Goal: Book appointment/travel/reservation

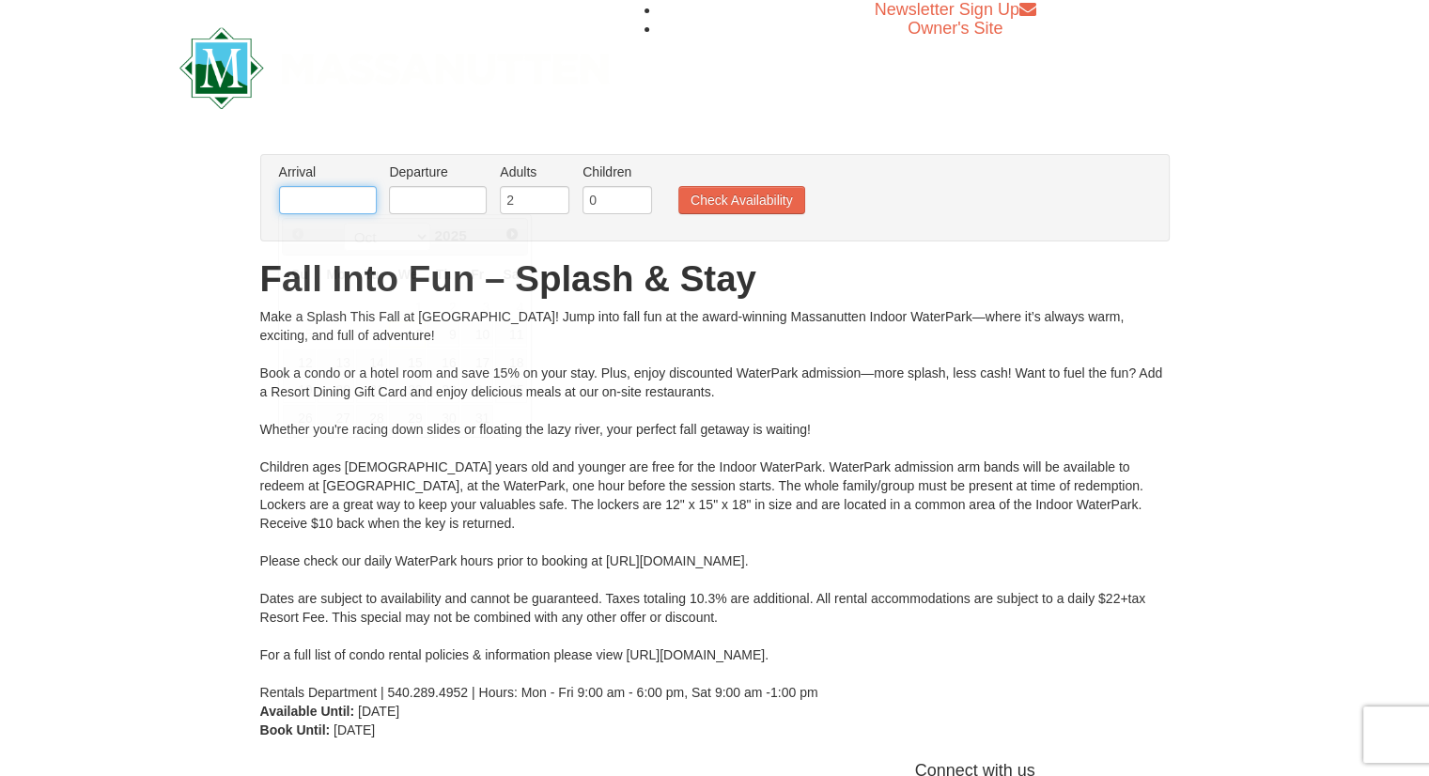
click at [307, 208] on input "text" at bounding box center [328, 200] width 98 height 28
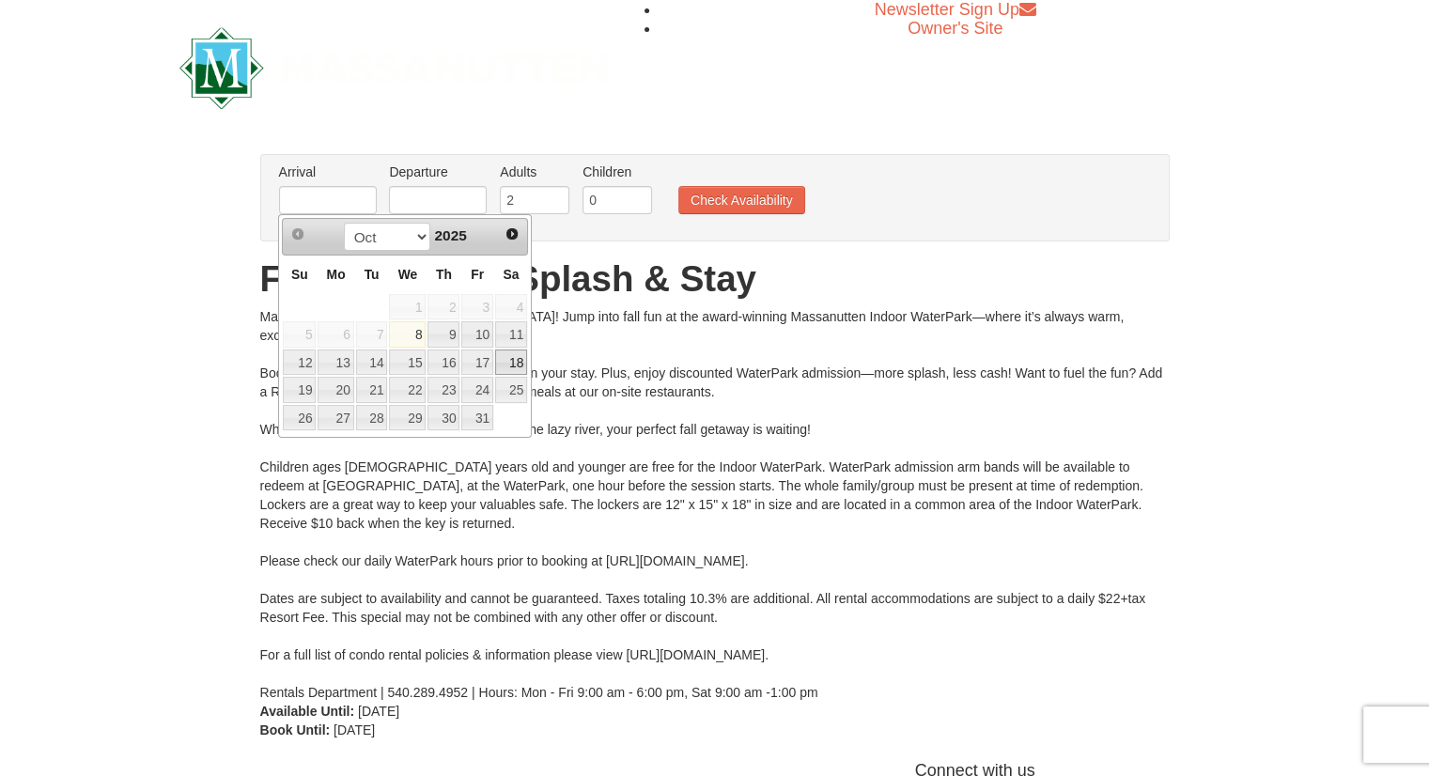
click at [500, 362] on link "18" at bounding box center [511, 363] width 32 height 26
type input "[DATE]"
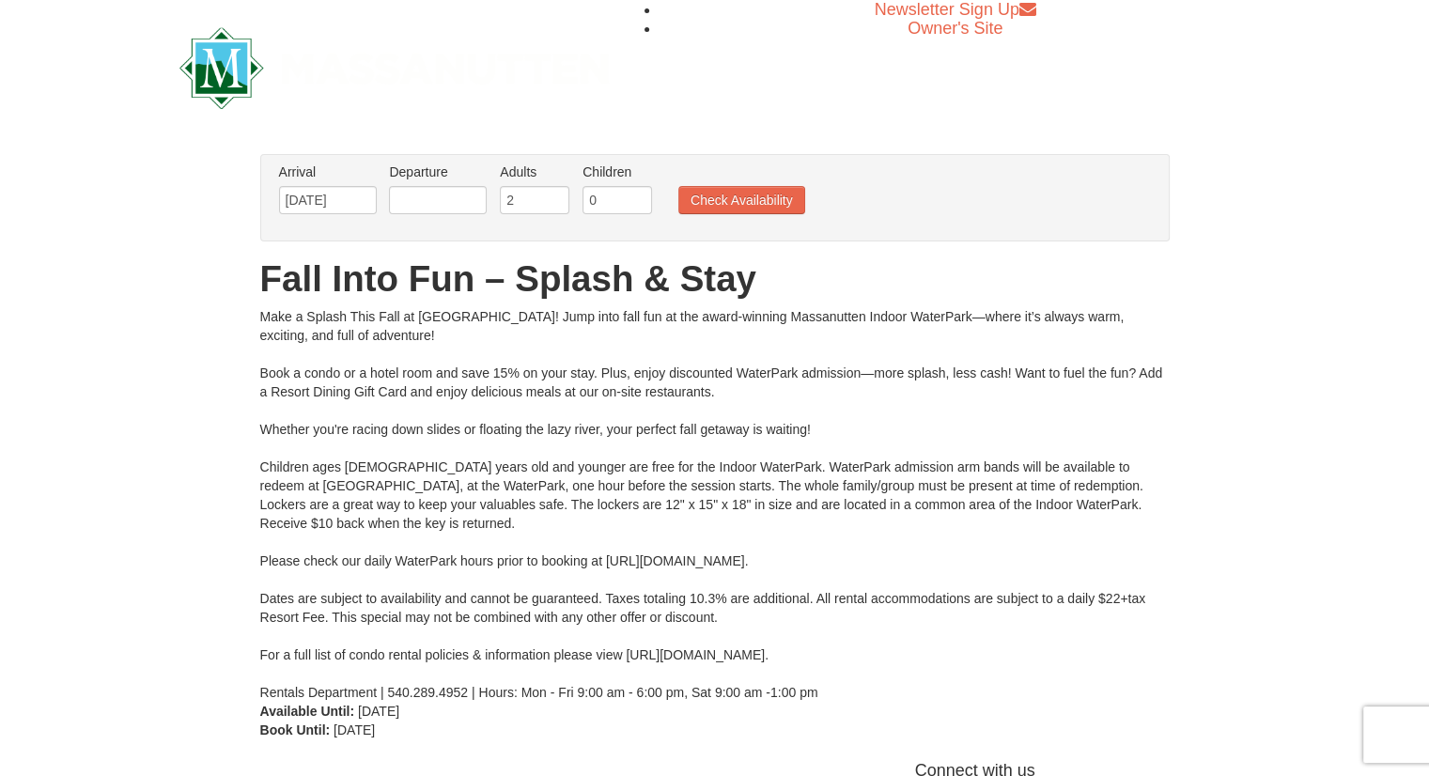
scroll to position [38, 0]
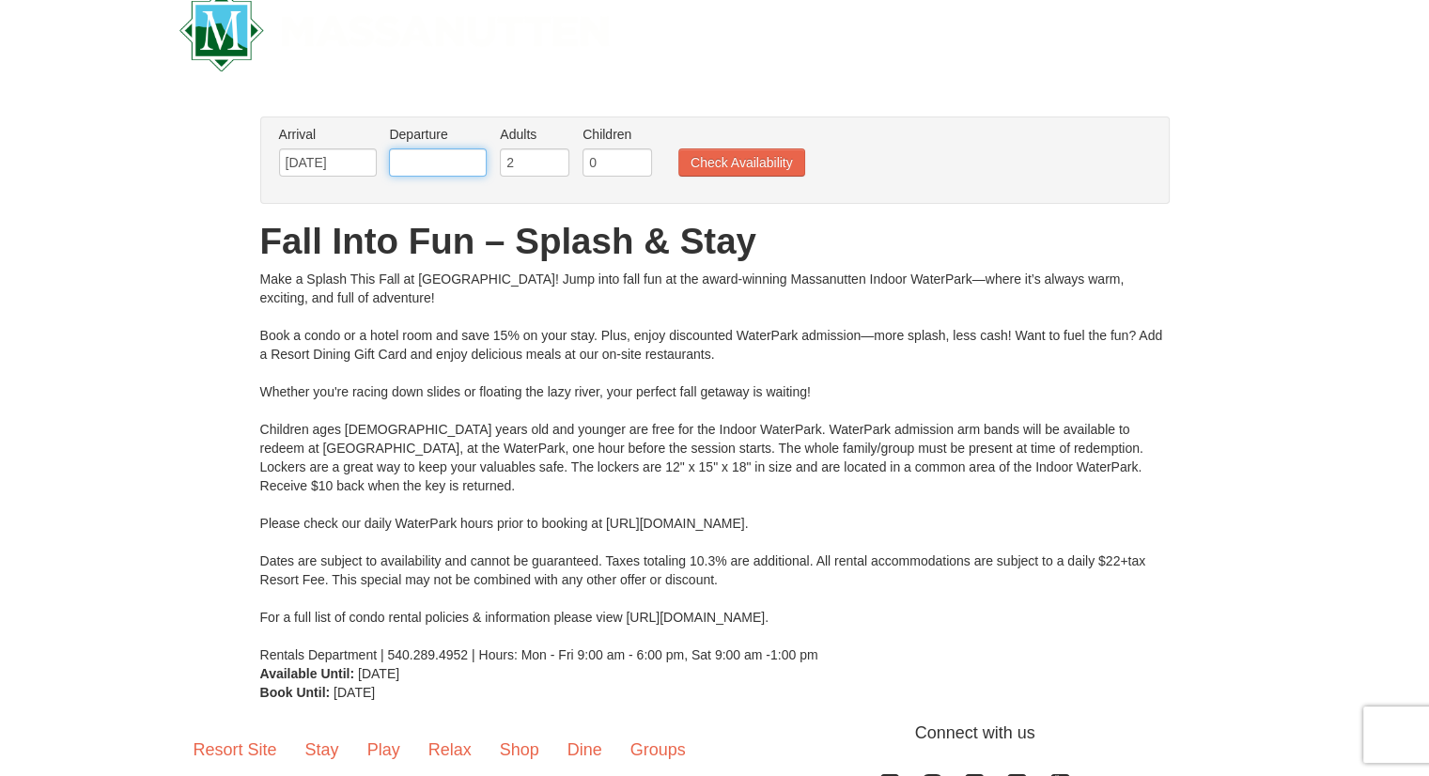
click at [440, 164] on input "text" at bounding box center [438, 162] width 98 height 28
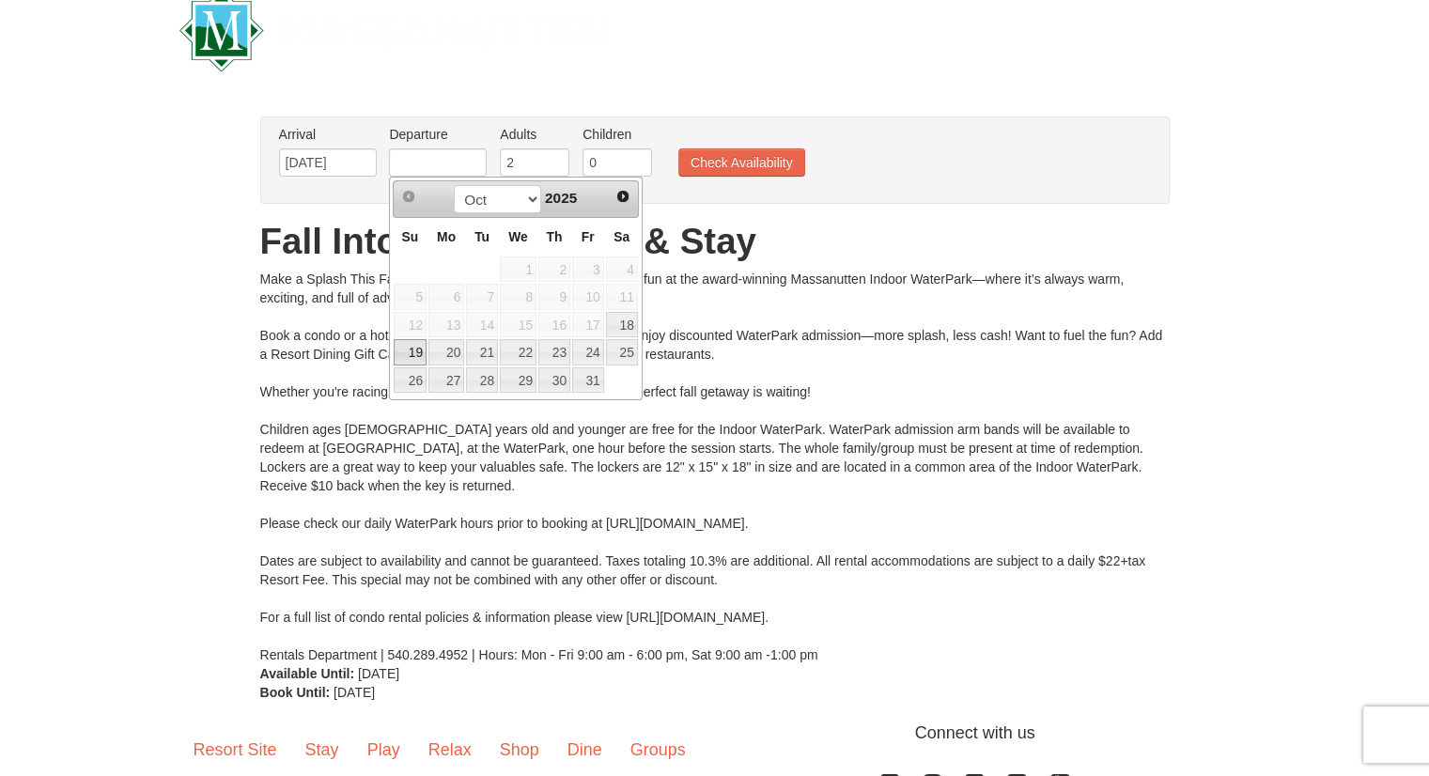
click at [419, 351] on link "19" at bounding box center [410, 352] width 33 height 26
type input "[DATE]"
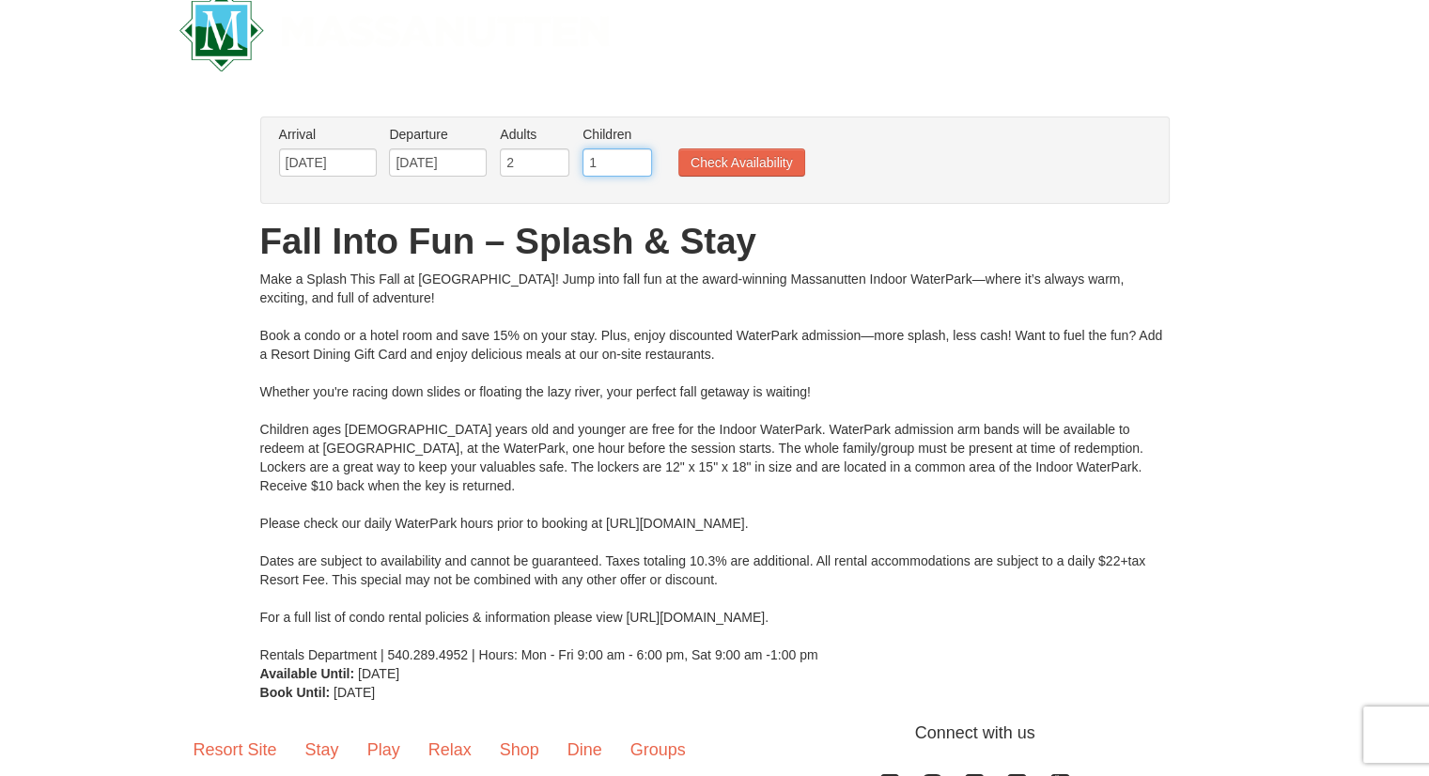
click at [634, 157] on input "1" at bounding box center [618, 162] width 70 height 28
type input "2"
click at [634, 157] on input "2" at bounding box center [618, 162] width 70 height 28
click at [716, 155] on button "Check Availability" at bounding box center [742, 162] width 127 height 28
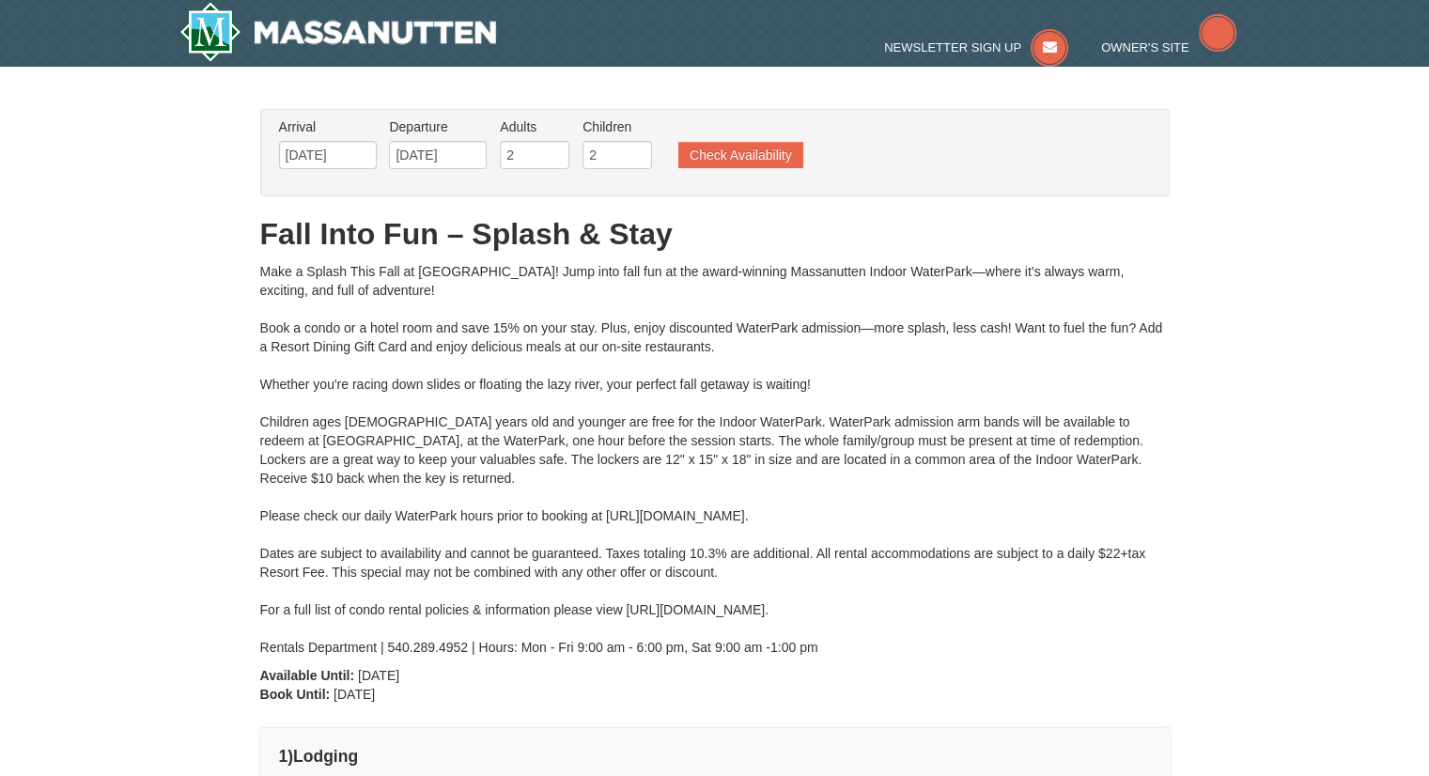
type input "[DATE]"
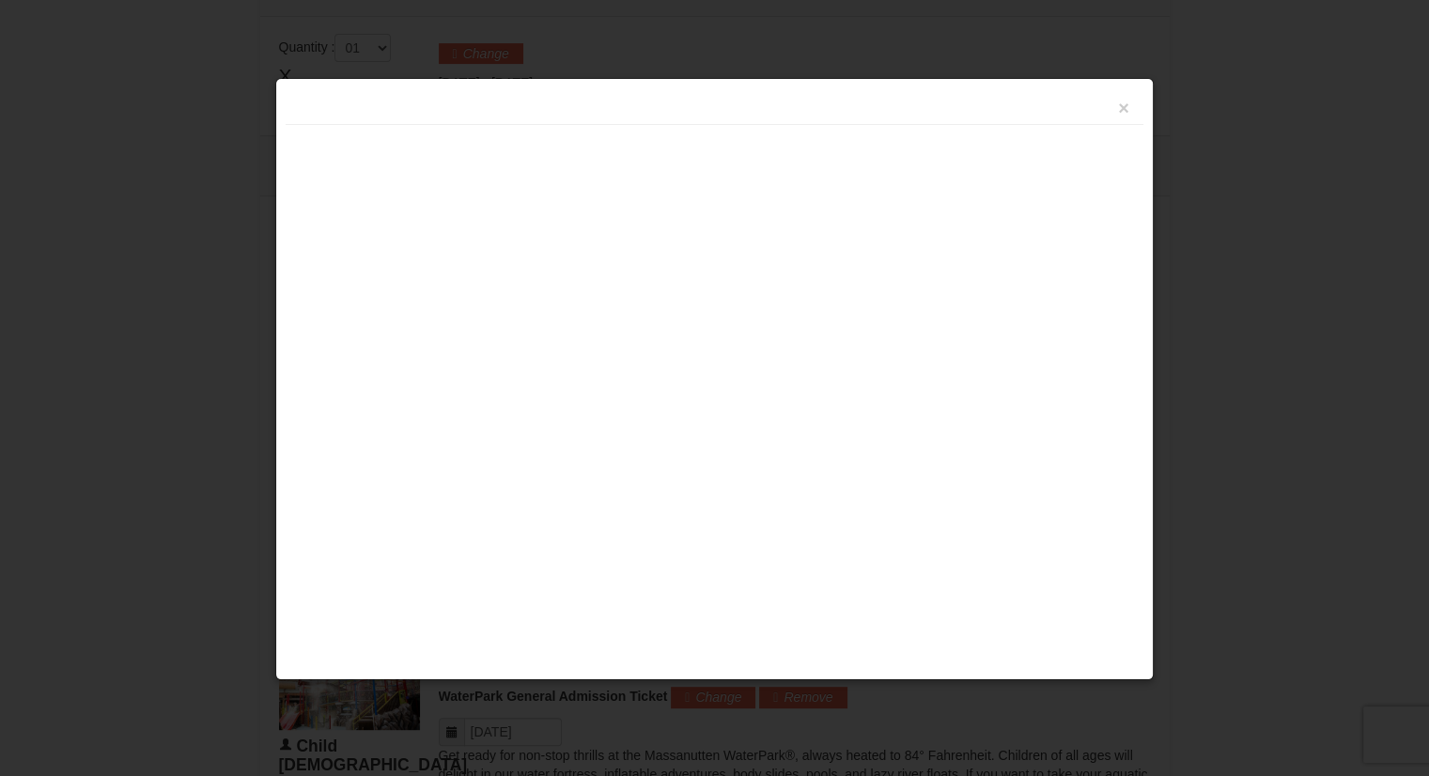
scroll to position [800, 0]
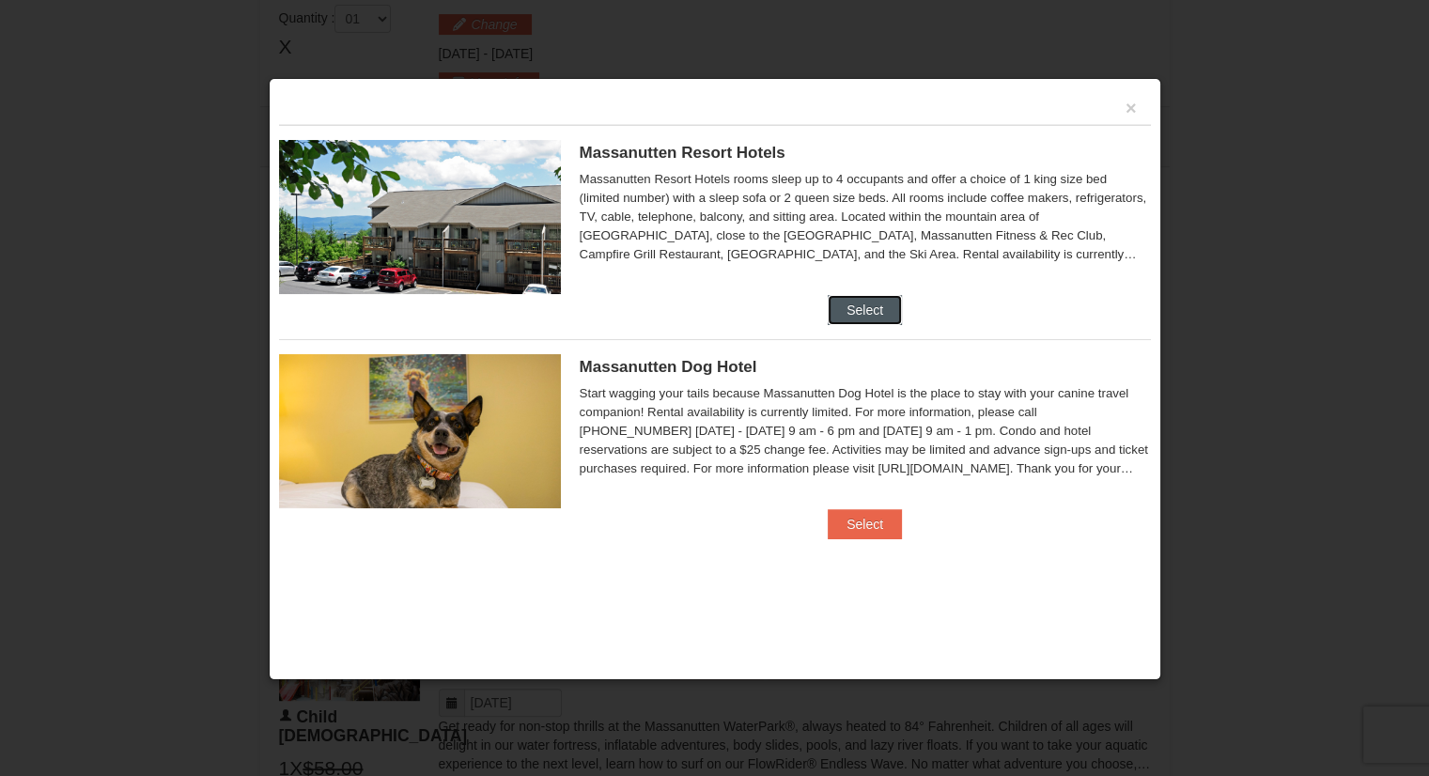
click at [843, 307] on button "Select" at bounding box center [865, 310] width 74 height 30
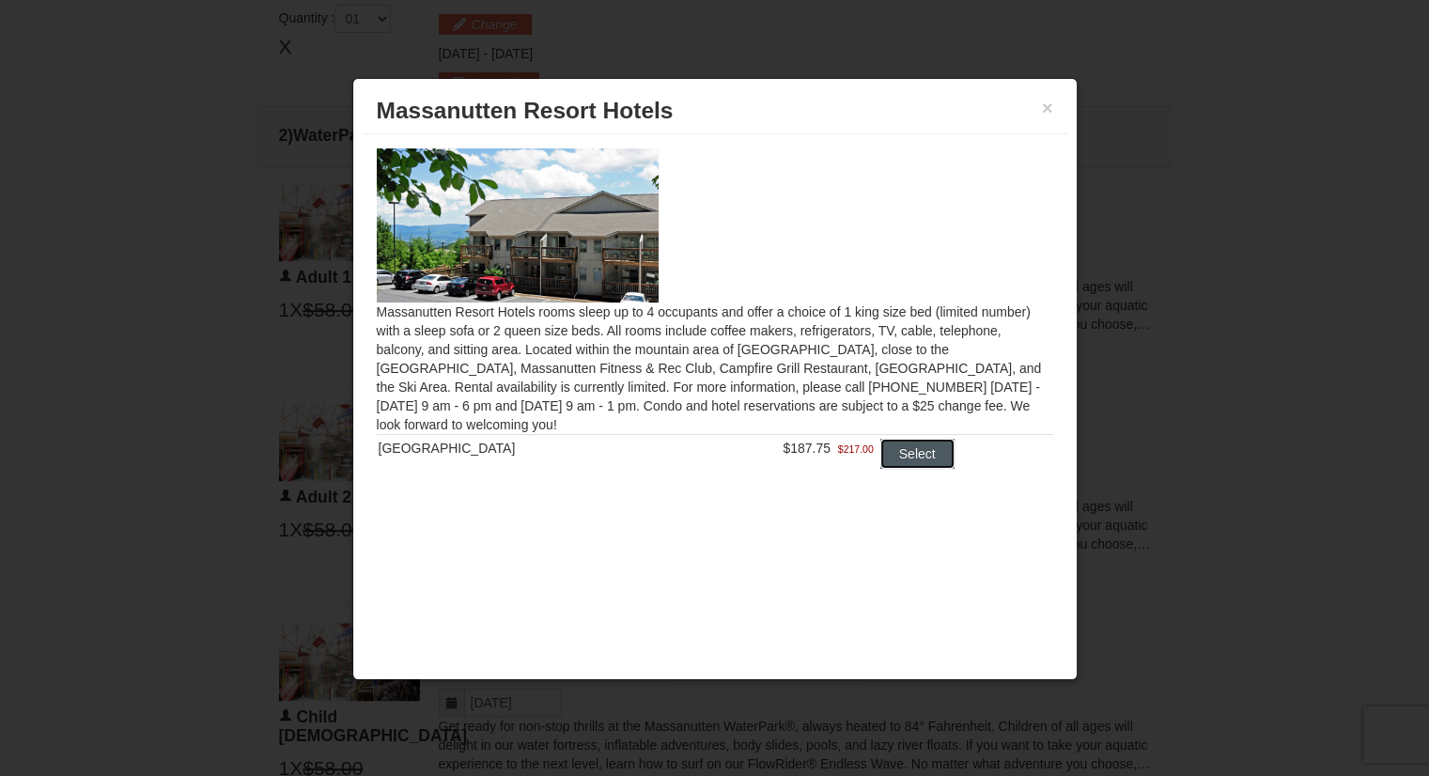
click at [893, 460] on button "Select" at bounding box center [918, 454] width 74 height 30
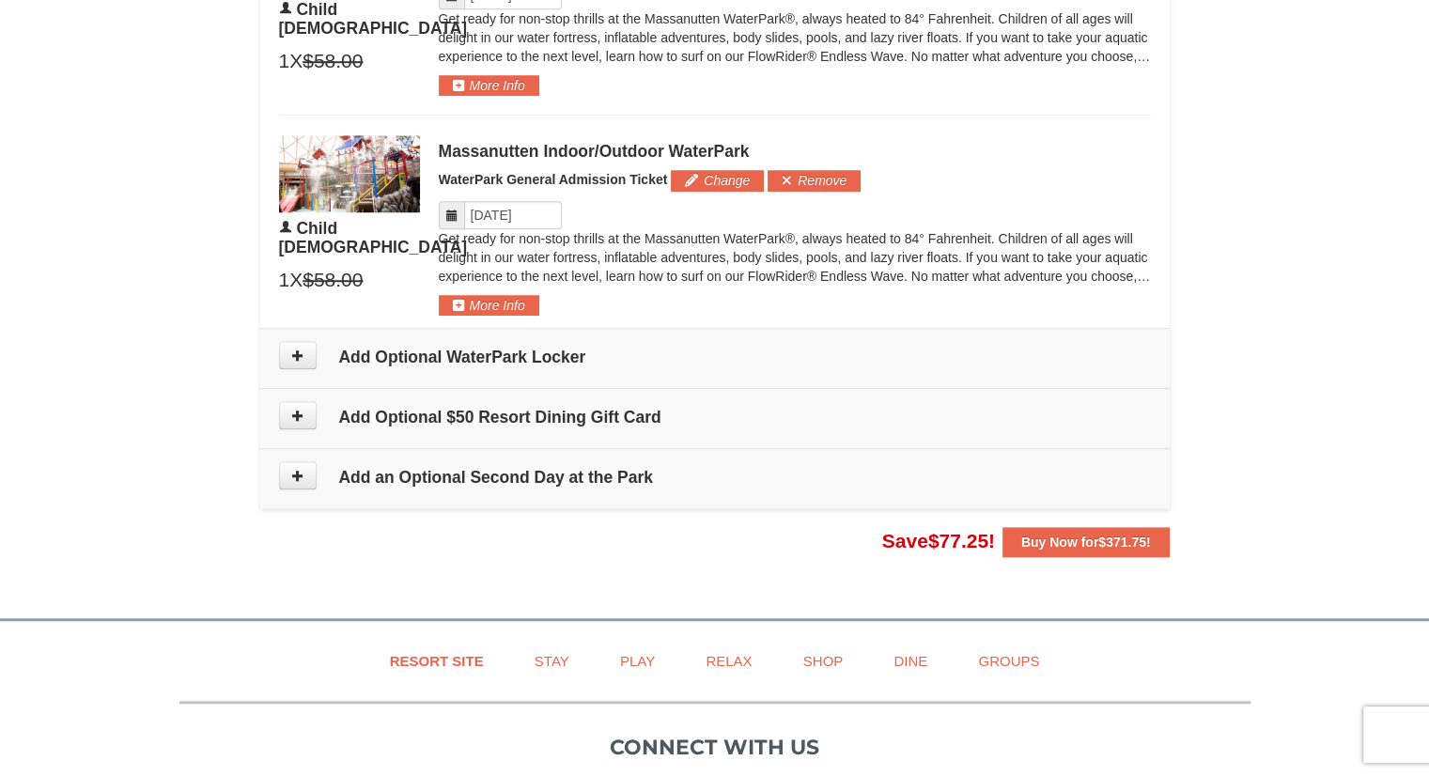
scroll to position [1627, 0]
